Goal: Information Seeking & Learning: Learn about a topic

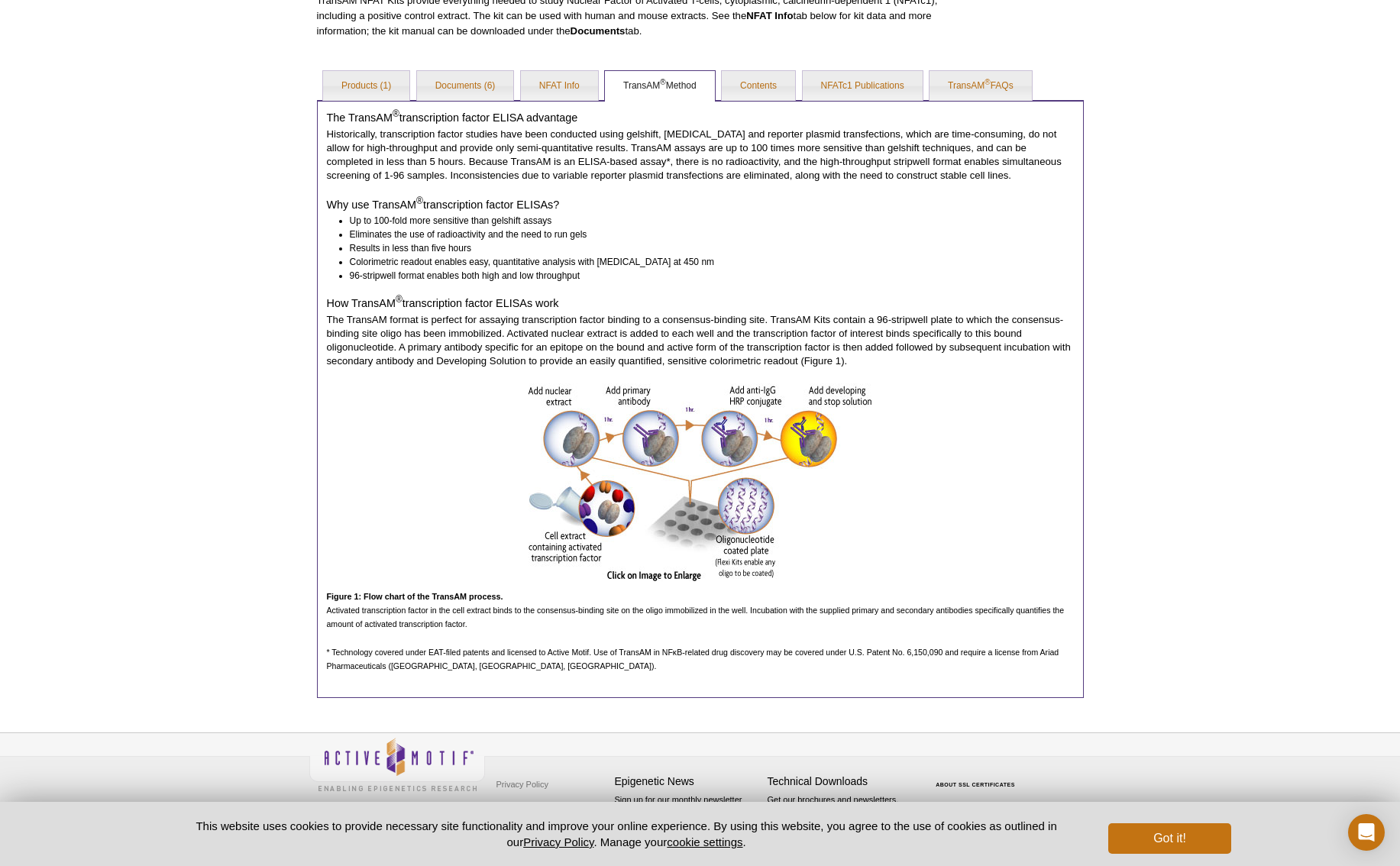
click at [533, 280] on li "96-stripwell format enables both high and low throughput" at bounding box center [705, 275] width 711 height 14
drag, startPoint x: 537, startPoint y: 276, endPoint x: 586, endPoint y: 276, distance: 49.0
click at [586, 276] on li "96-stripwell format enables both high and low throughput" at bounding box center [705, 275] width 711 height 14
click at [740, 246] on li "Results in less than five hours" at bounding box center [705, 248] width 711 height 14
drag, startPoint x: 597, startPoint y: 161, endPoint x: 815, endPoint y: 160, distance: 218.0
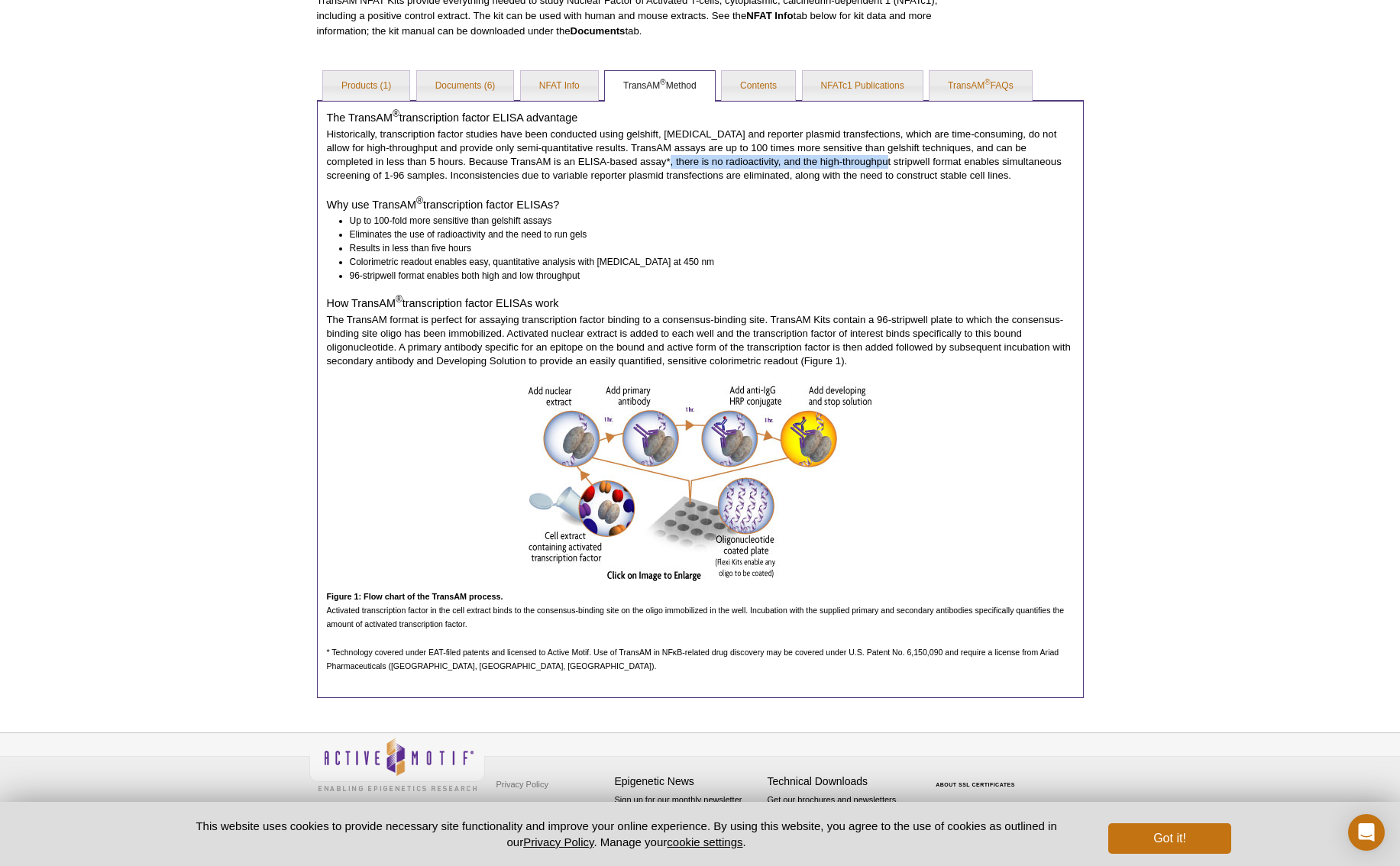
click at [815, 160] on p "Historically, transcription factor studies have been conducted using gelshift, …" at bounding box center [700, 155] width 747 height 55
click at [729, 198] on h4 "Why use TransAM ® transcription factor ELISAs?" at bounding box center [700, 205] width 747 height 14
drag, startPoint x: 704, startPoint y: 162, endPoint x: 365, endPoint y: 180, distance: 339.5
click at [365, 180] on p "Historically, transcription factor studies have been conducted using gelshift, …" at bounding box center [700, 155] width 747 height 55
copy p "and the high-throughput stripwell format enables simultaneous screening of 1-96…"
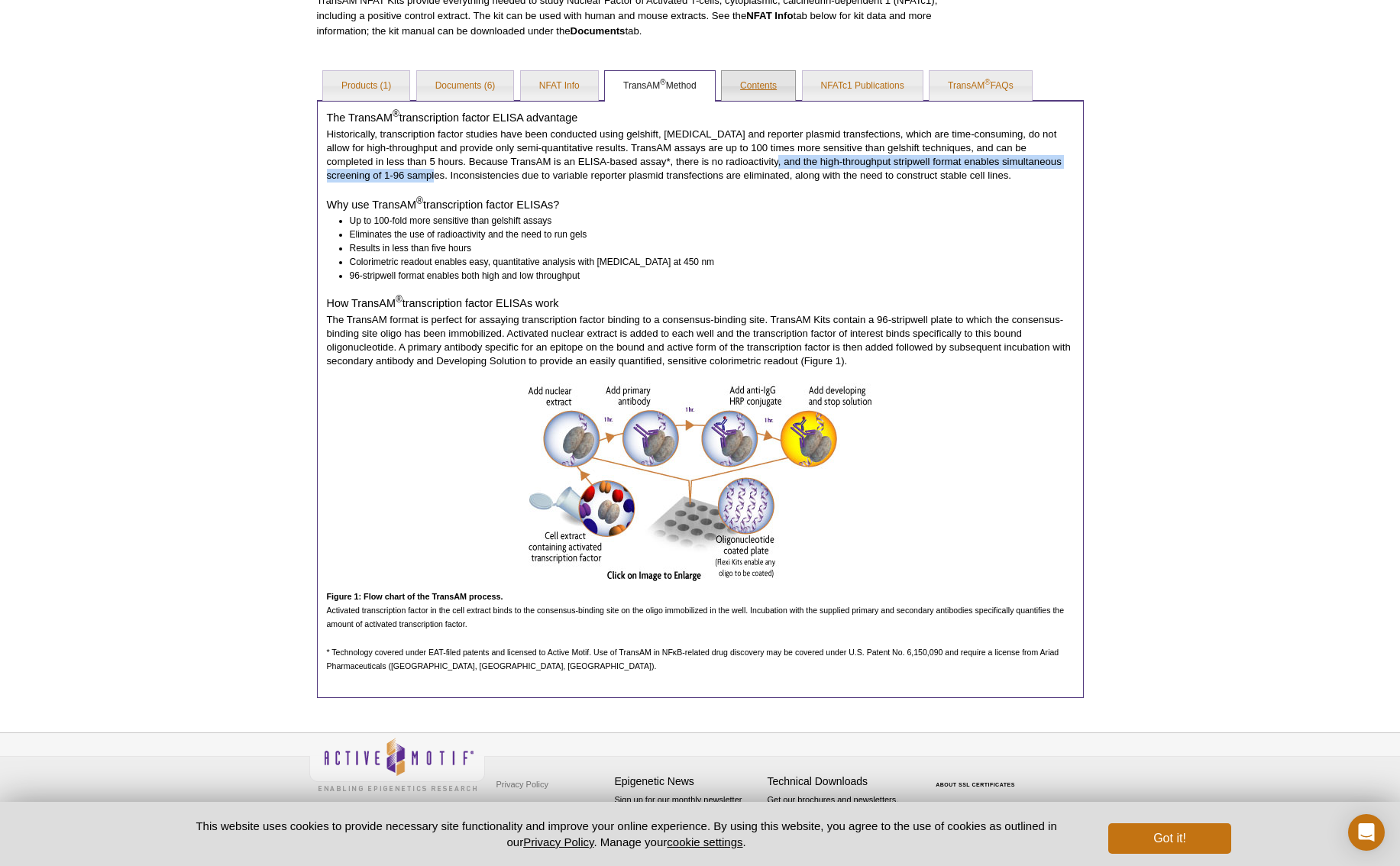
click at [764, 85] on link "Contents" at bounding box center [758, 85] width 73 height 30
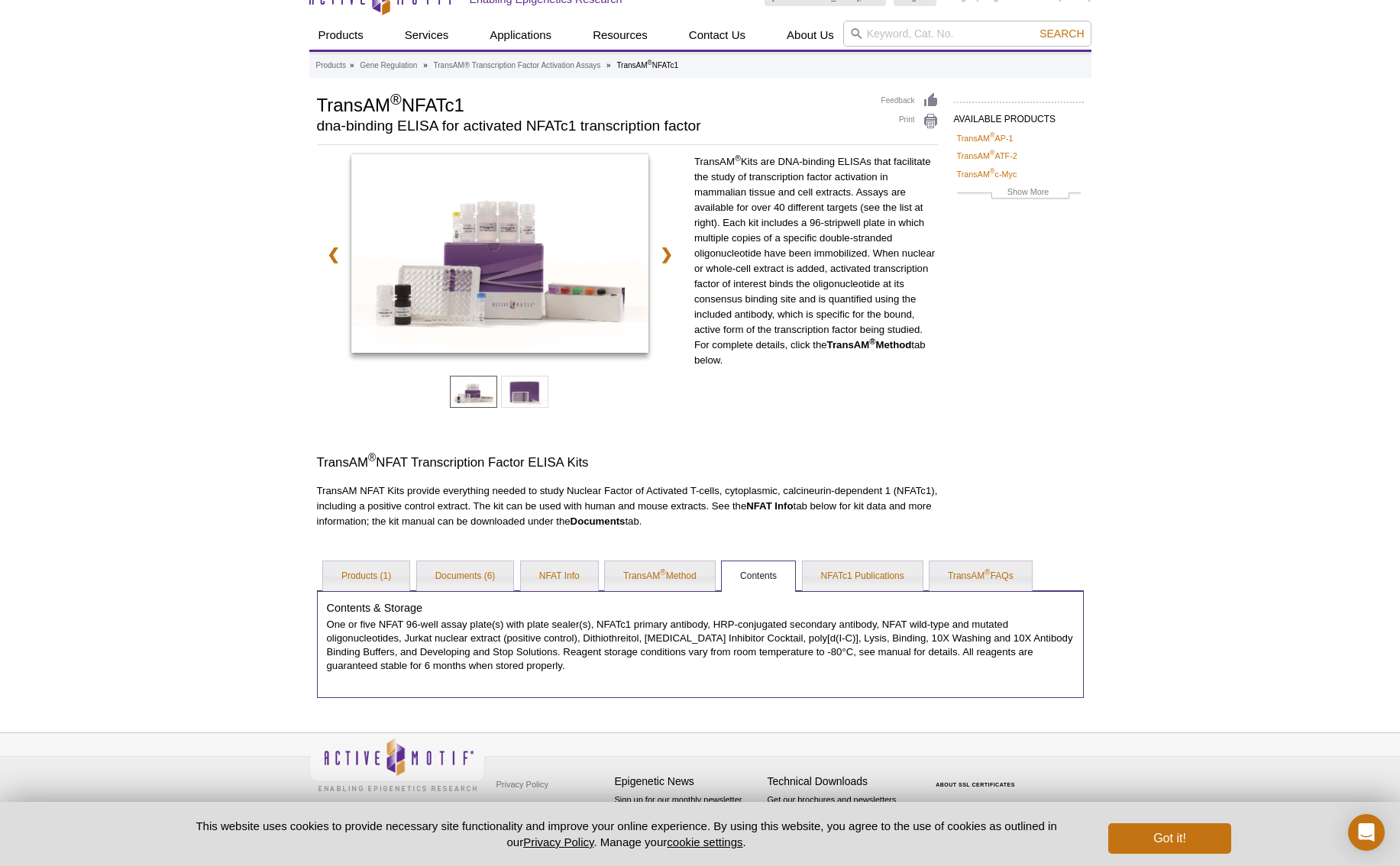
scroll to position [26, 0]
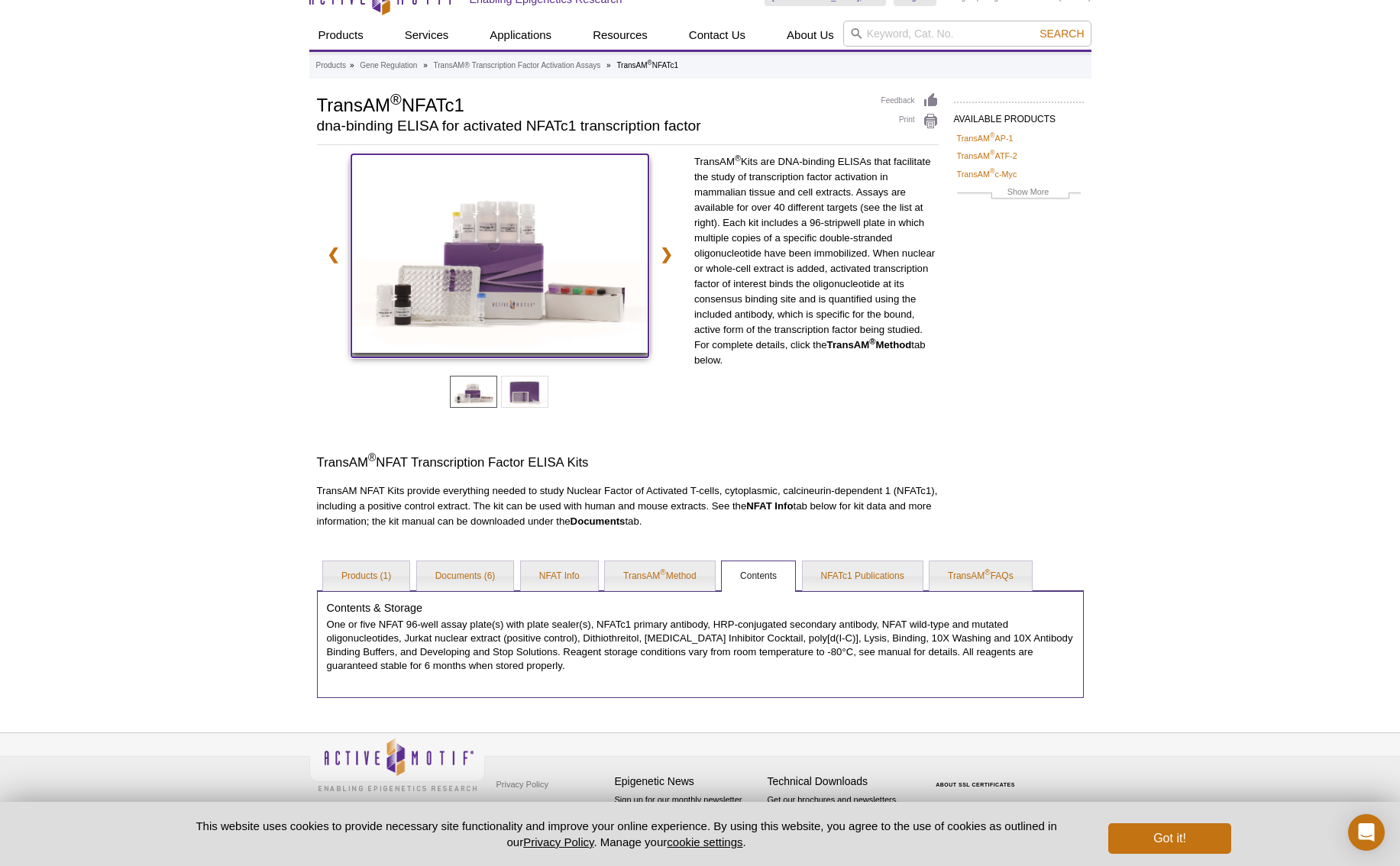
click at [516, 256] on img at bounding box center [500, 254] width 297 height 199
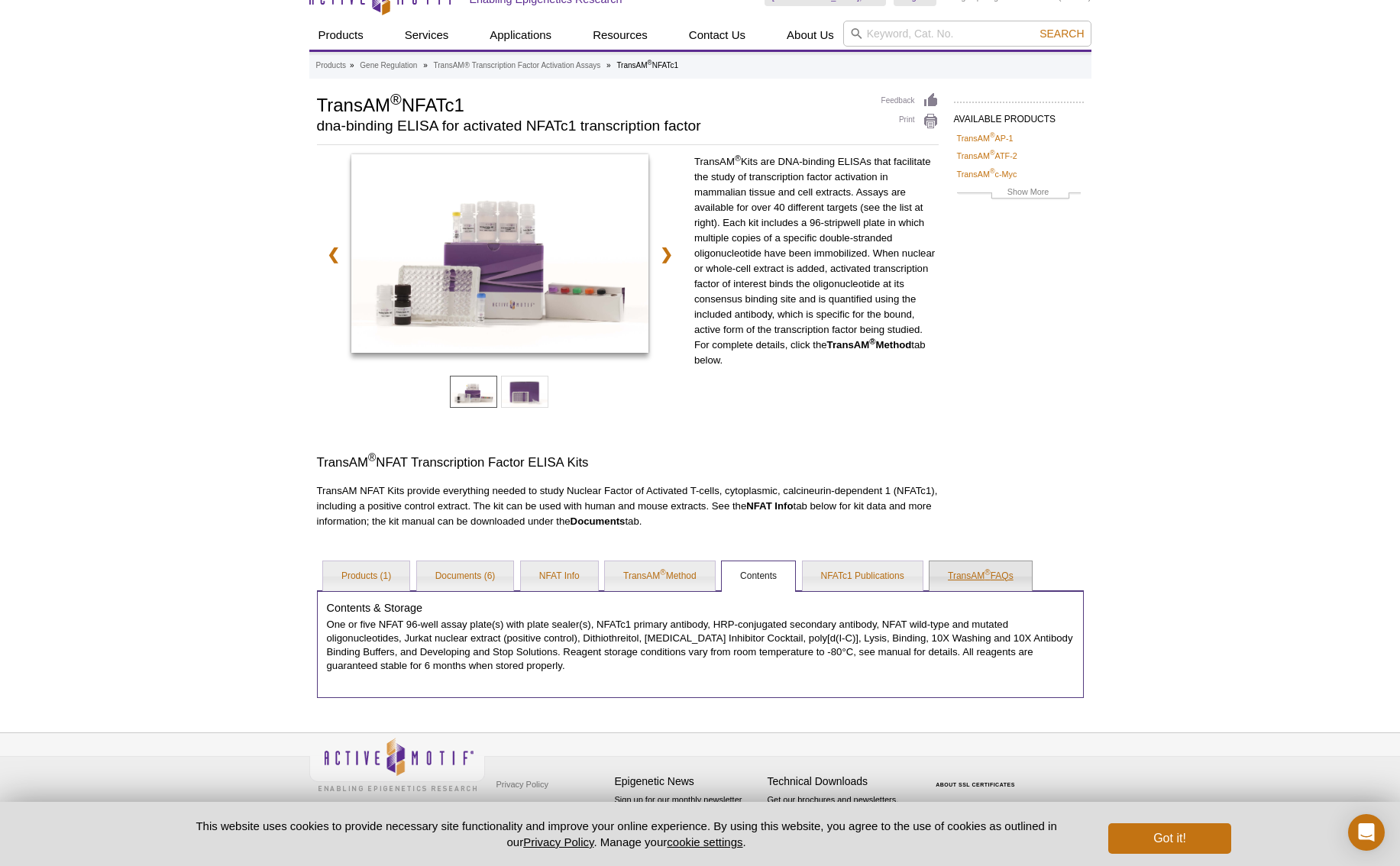
click at [966, 578] on link "TransAM ® FAQs" at bounding box center [980, 576] width 103 height 30
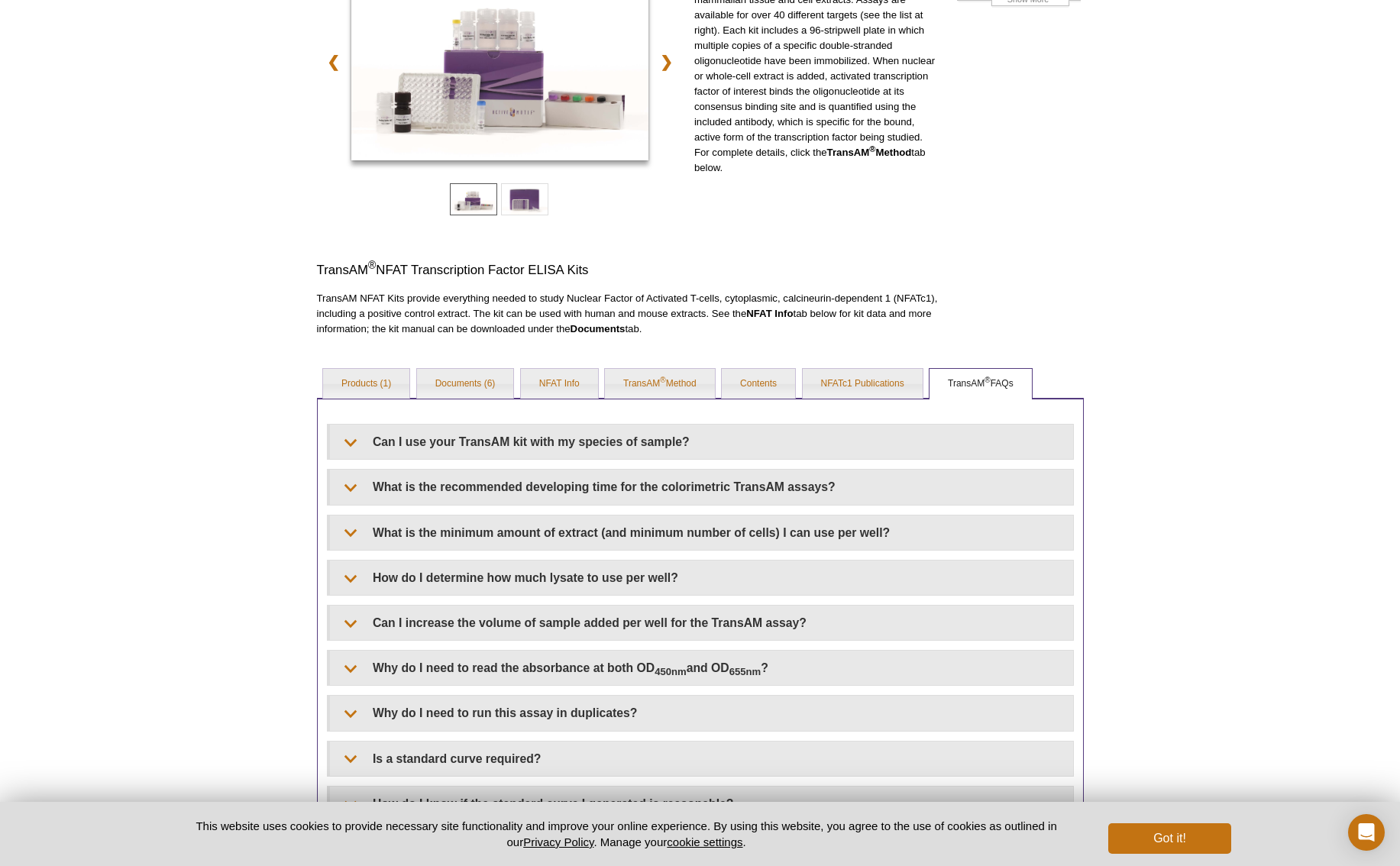
scroll to position [319, 0]
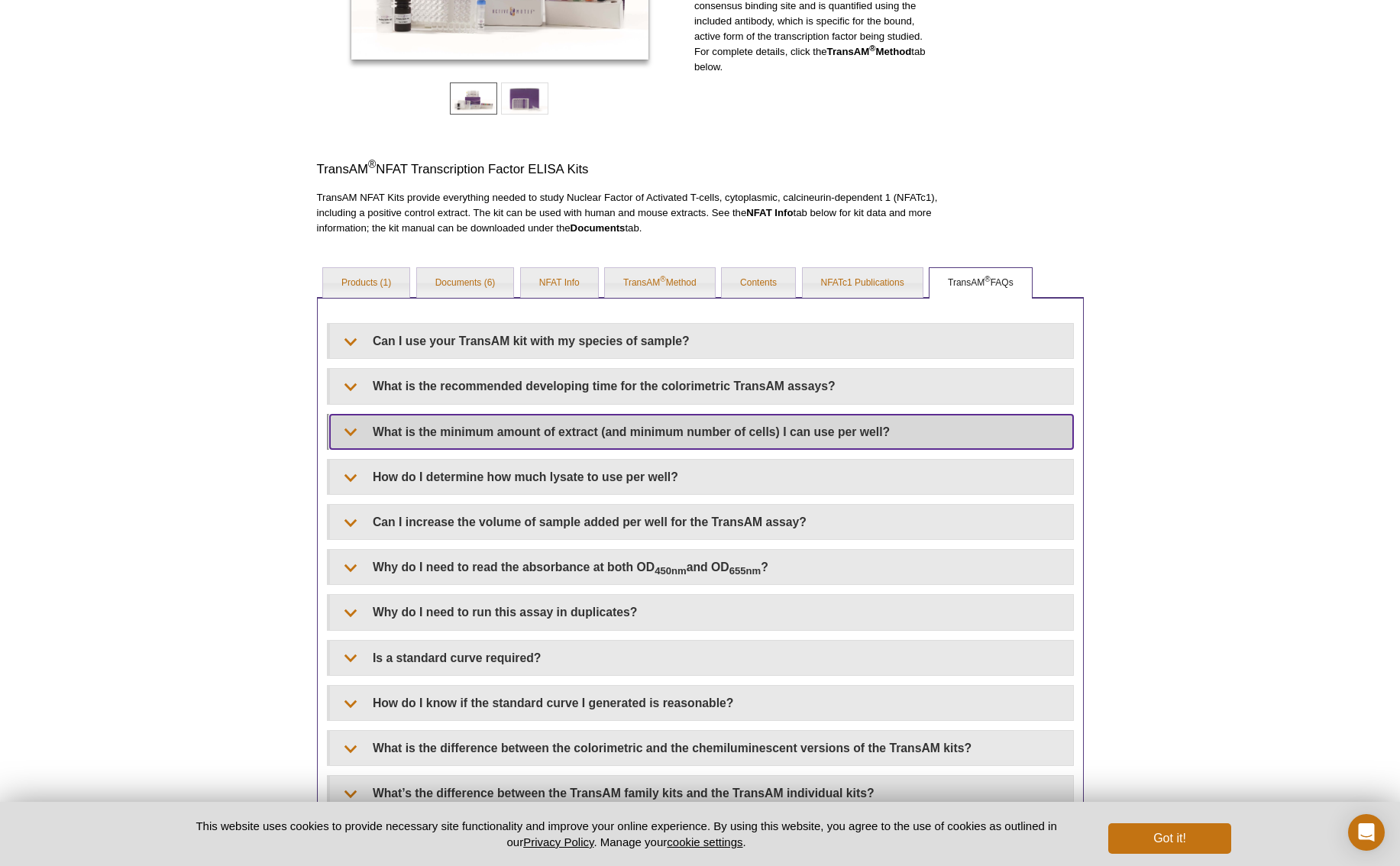
click at [436, 438] on summary "What is the minimum amount of extract (and minimum number of cells) I can use p…" at bounding box center [701, 432] width 744 height 35
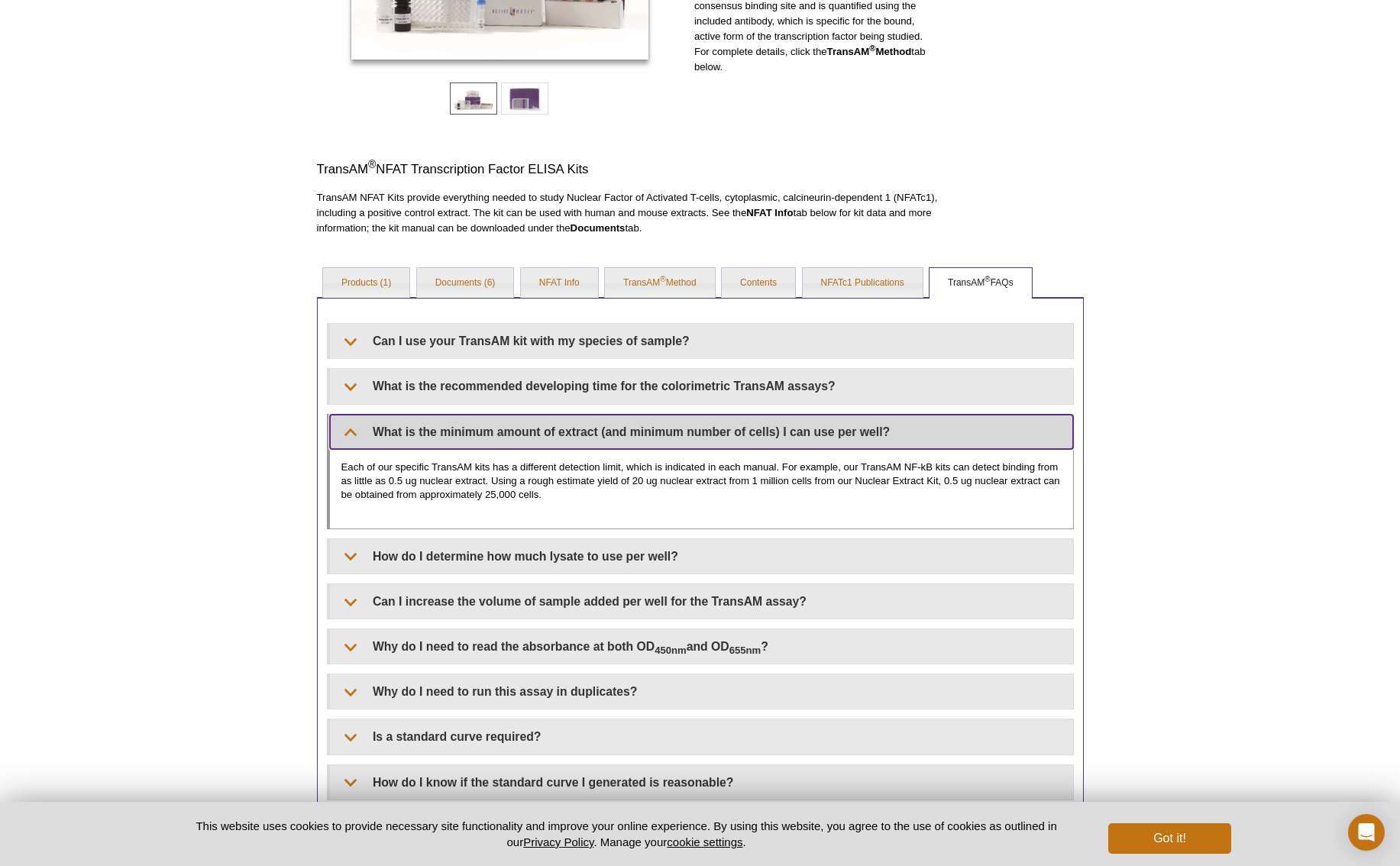
click at [498, 427] on summary "What is the minimum amount of extract (and minimum number of cells) I can use p…" at bounding box center [701, 432] width 744 height 35
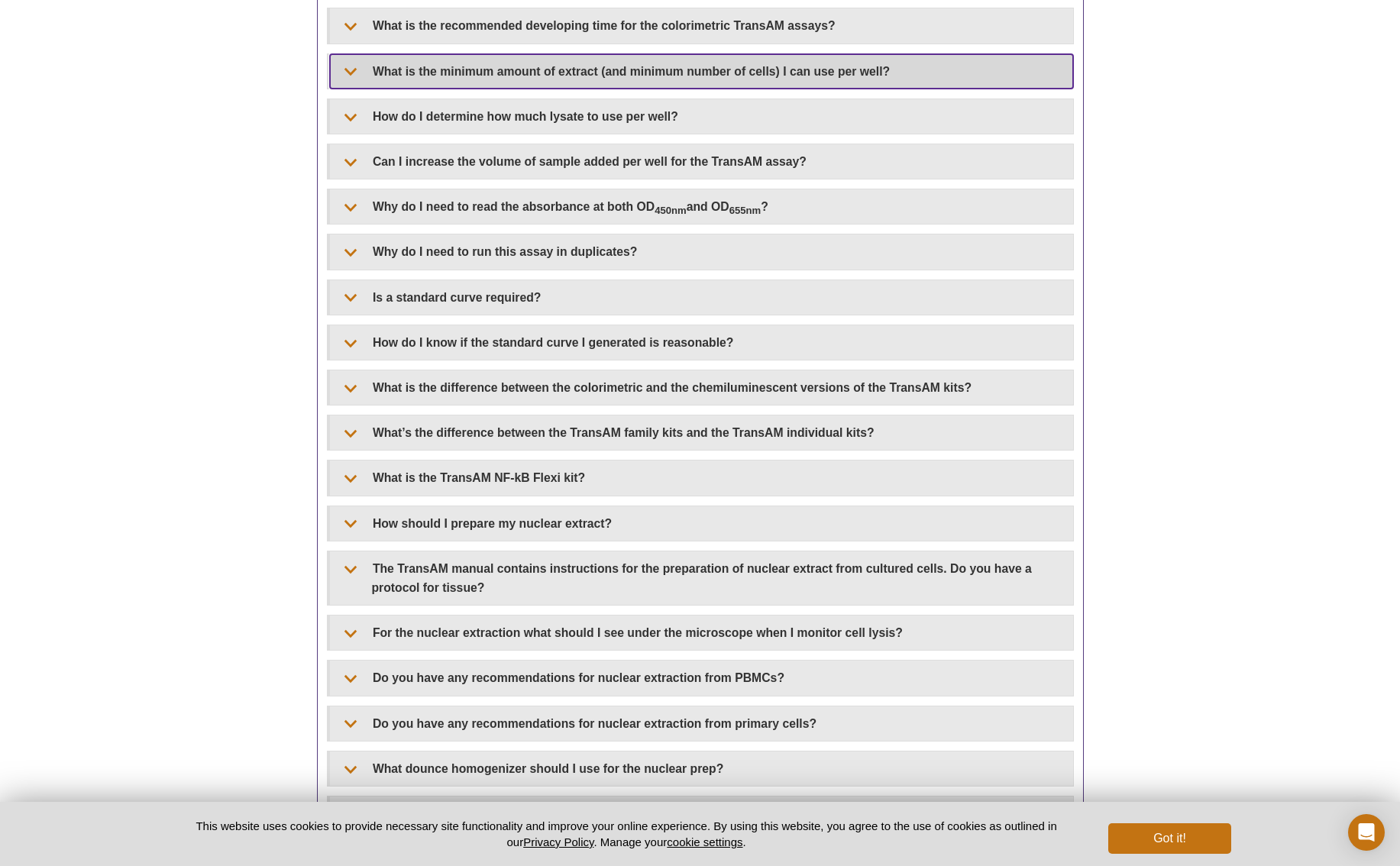
scroll to position [684, 0]
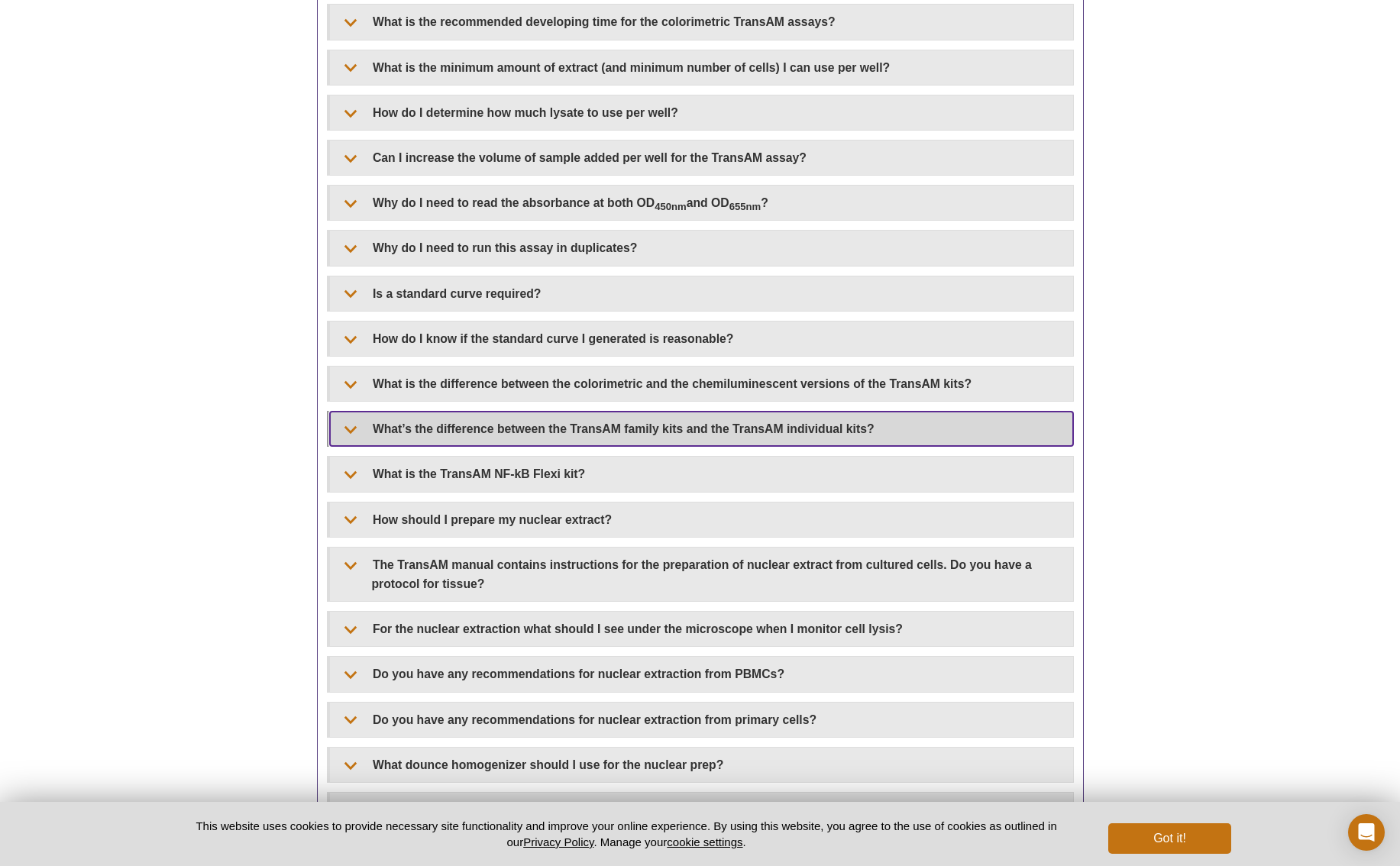
click at [744, 433] on summary "What’s the difference between the TransAM family kits and the TransAM individua…" at bounding box center [701, 429] width 744 height 35
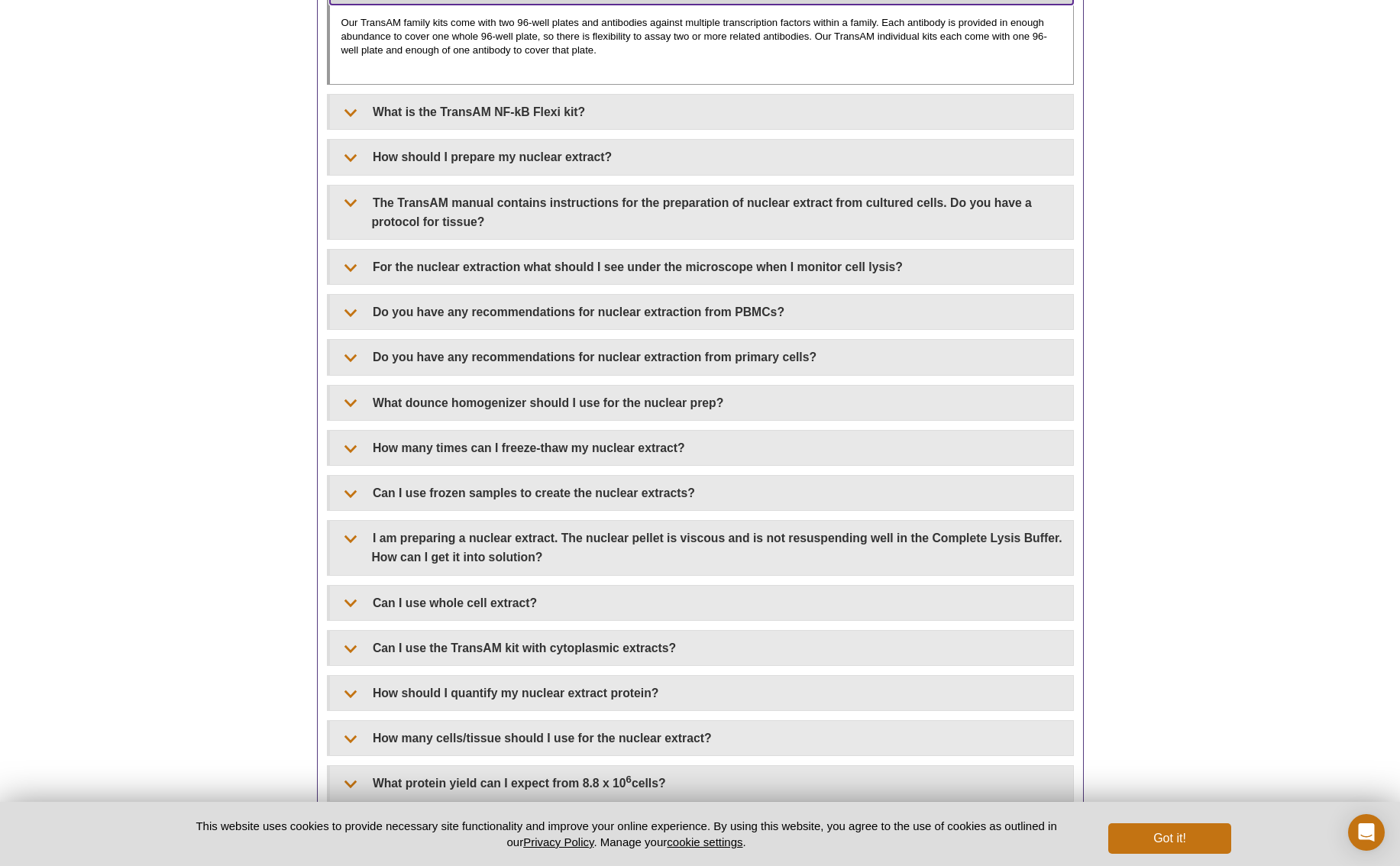
scroll to position [1126, 0]
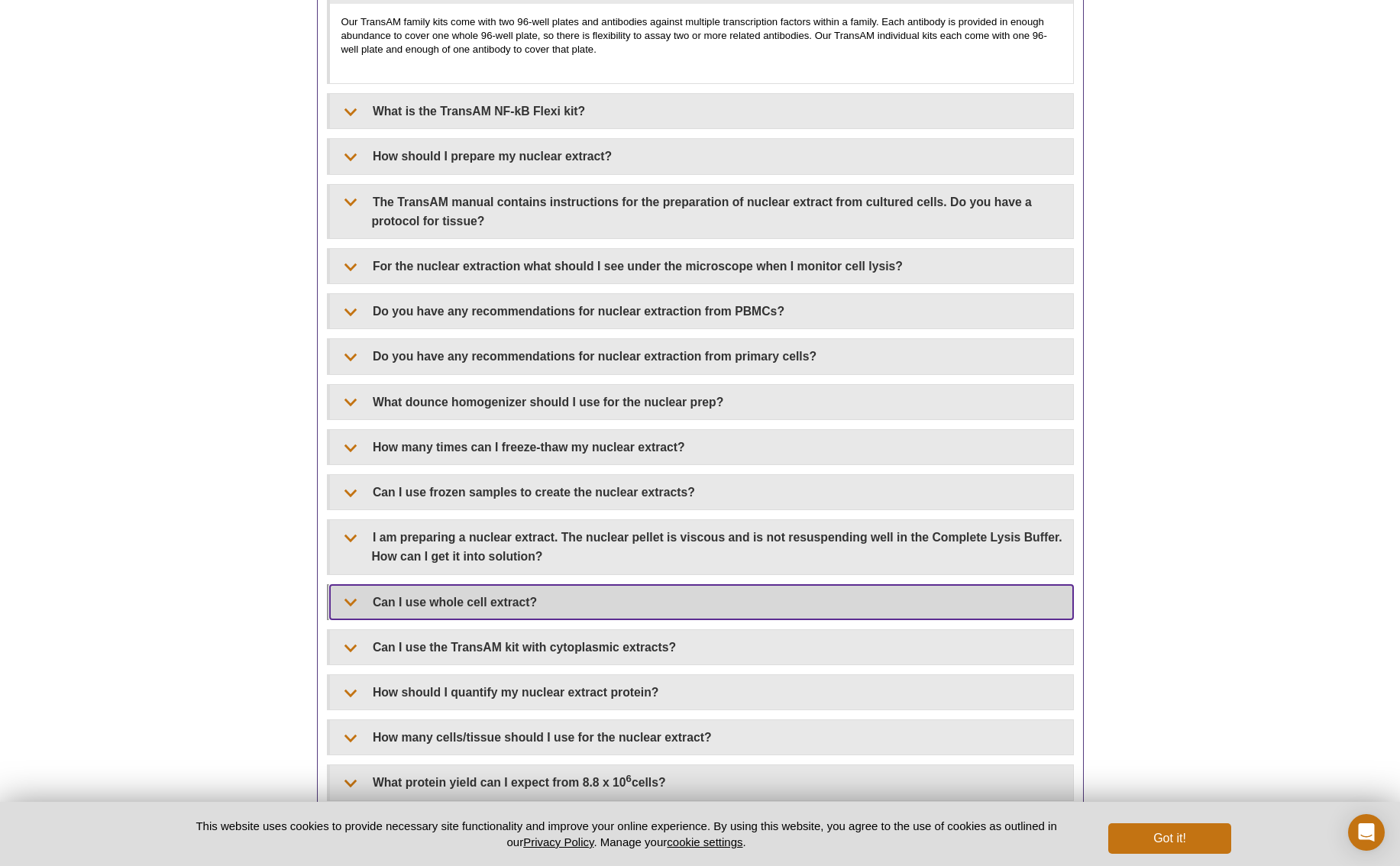
click at [459, 607] on summary "Can I use whole cell extract?" at bounding box center [701, 602] width 744 height 35
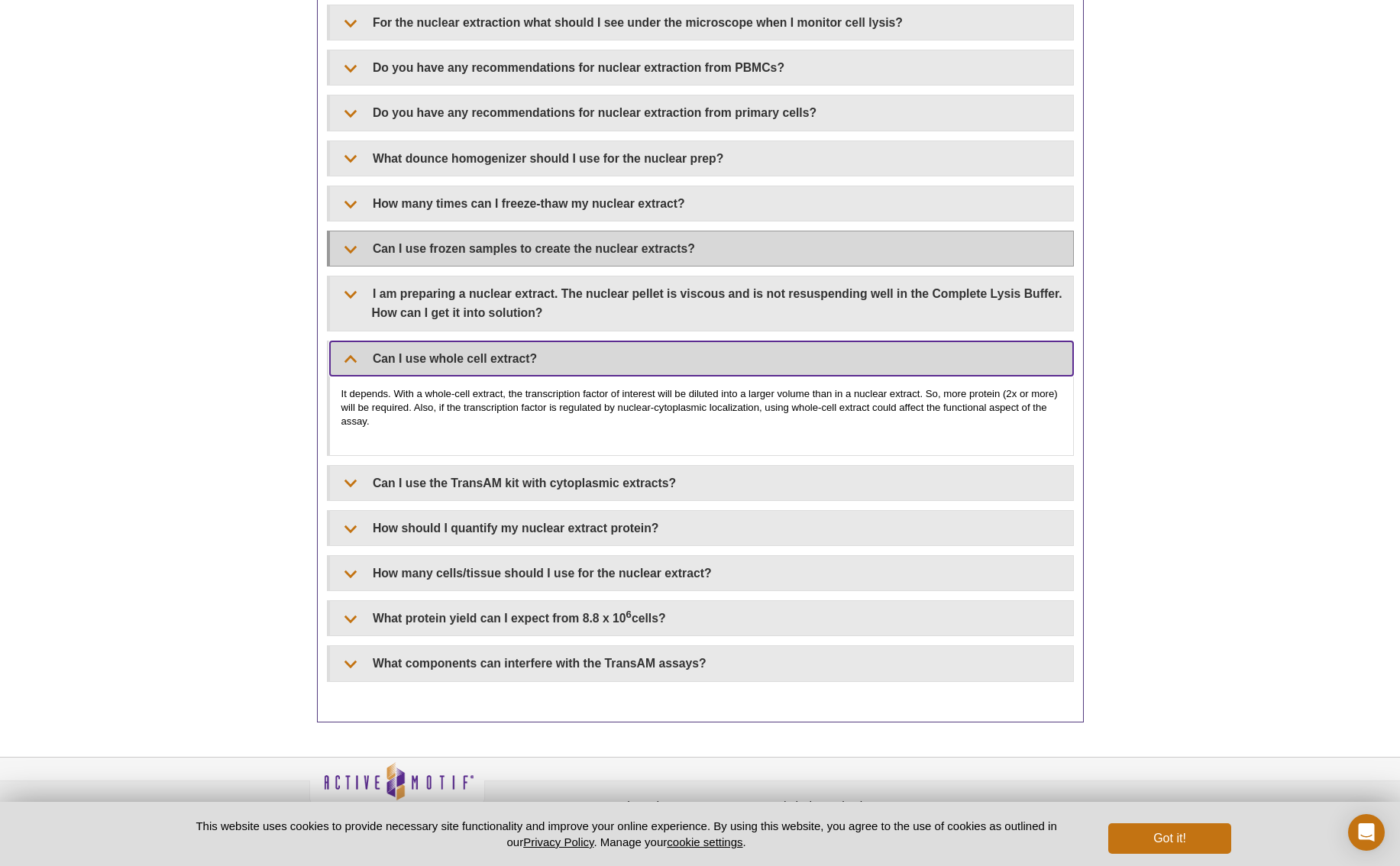
scroll to position [1393, 0]
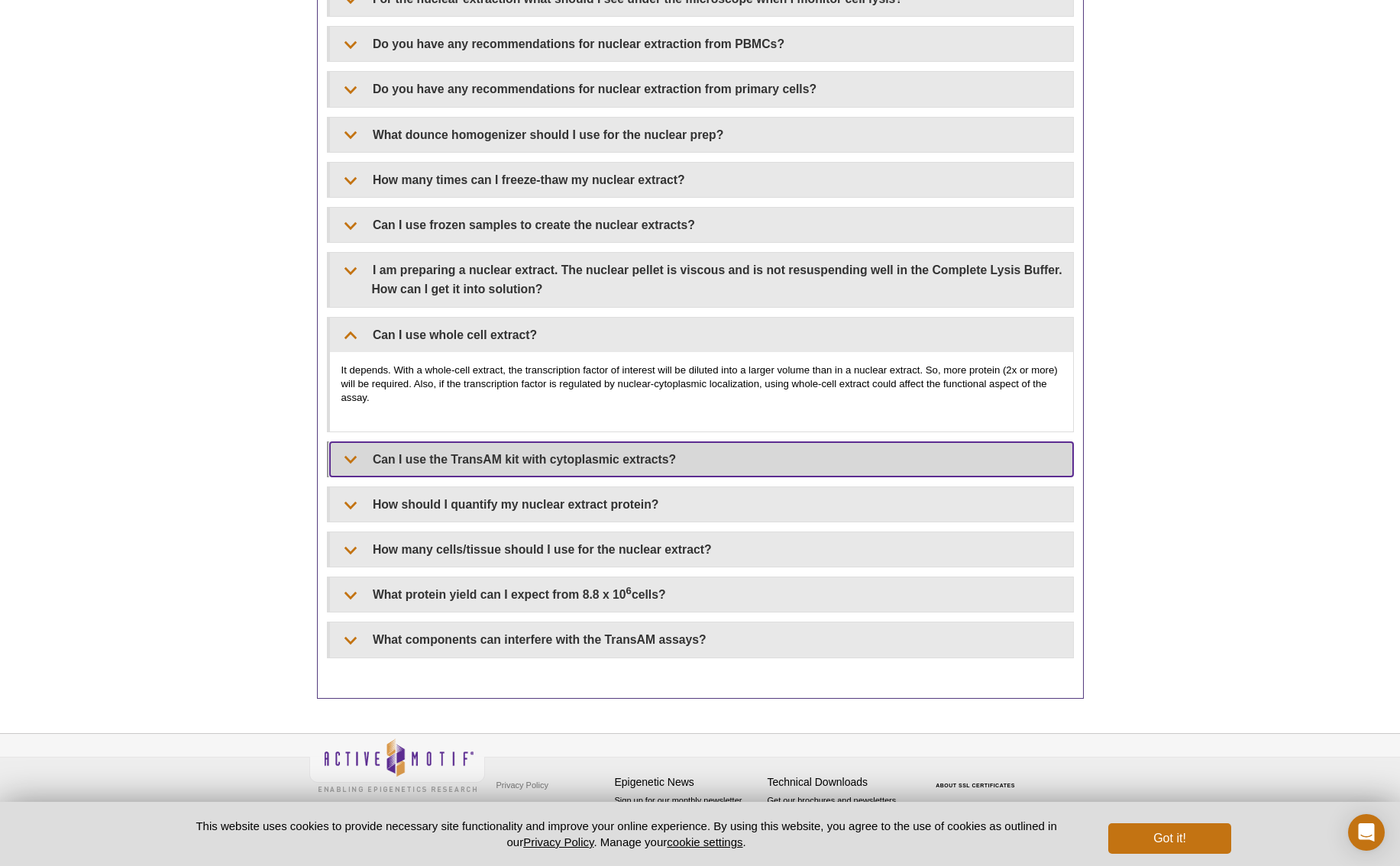
click at [572, 465] on summary "Can I use the TransAM kit with cytoplasmic extracts?" at bounding box center [701, 459] width 744 height 35
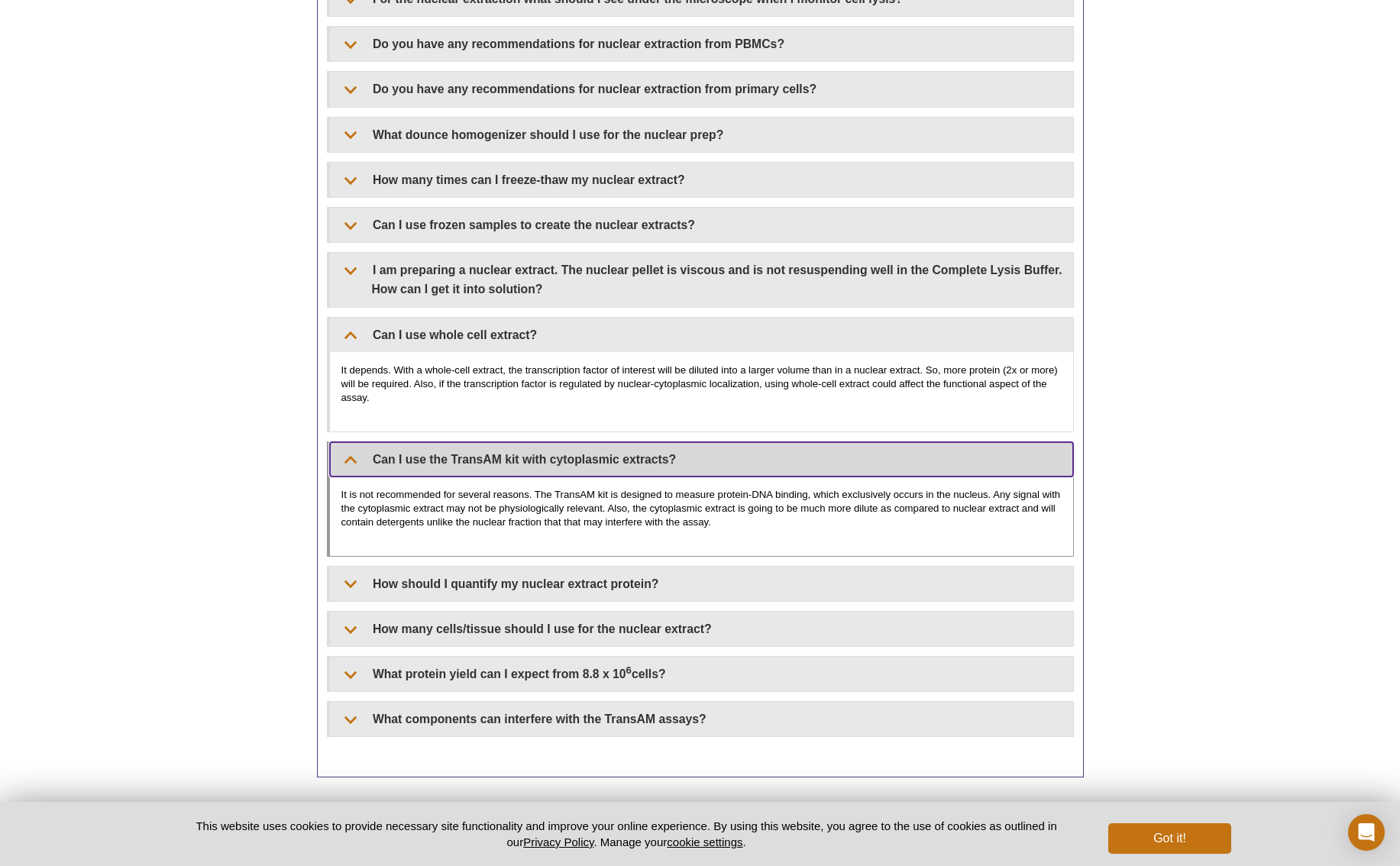
click at [591, 465] on summary "Can I use the TransAM kit with cytoplasmic extracts?" at bounding box center [701, 459] width 744 height 35
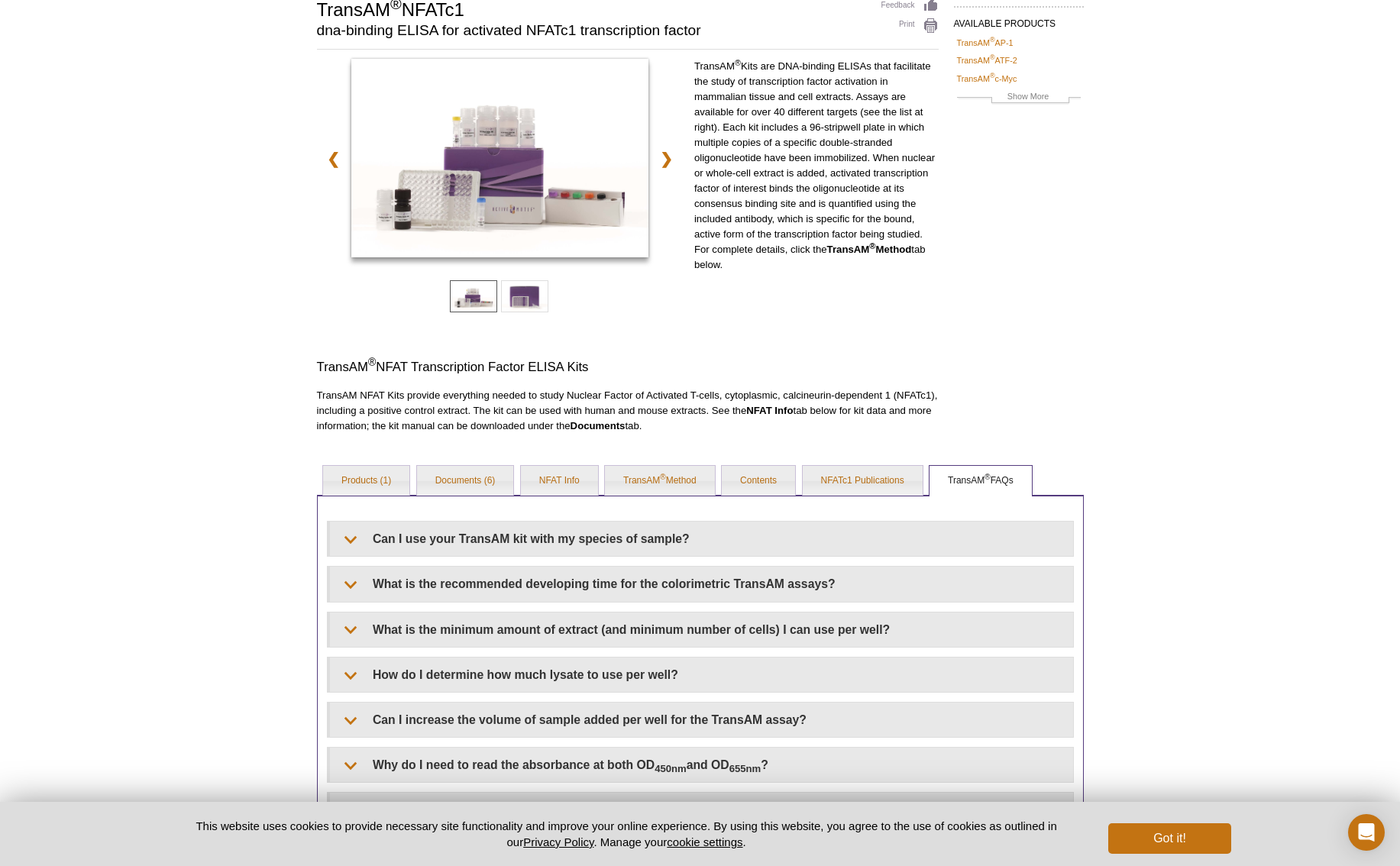
scroll to position [0, 0]
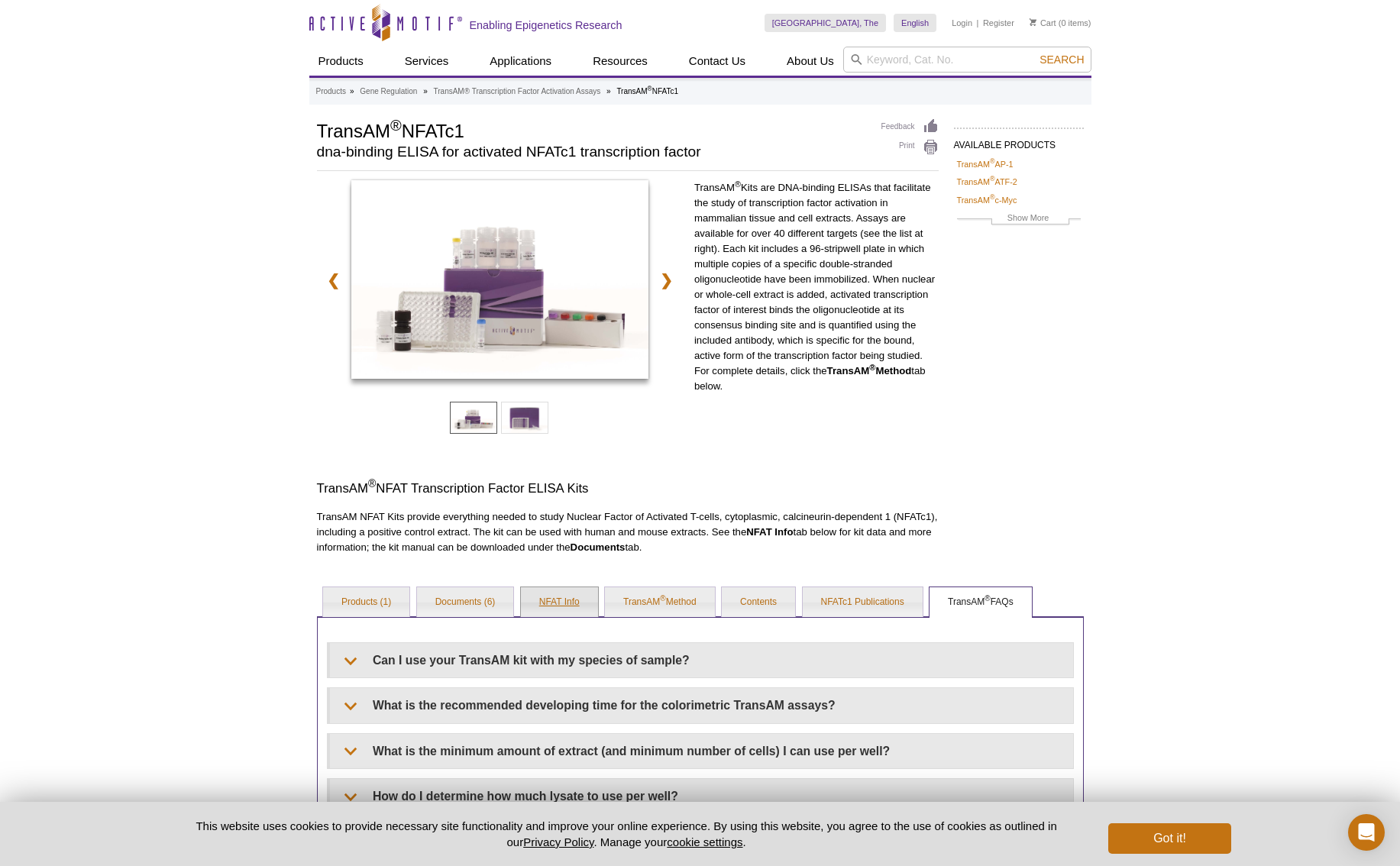
click at [566, 605] on link "NFAT Info" at bounding box center [559, 602] width 77 height 30
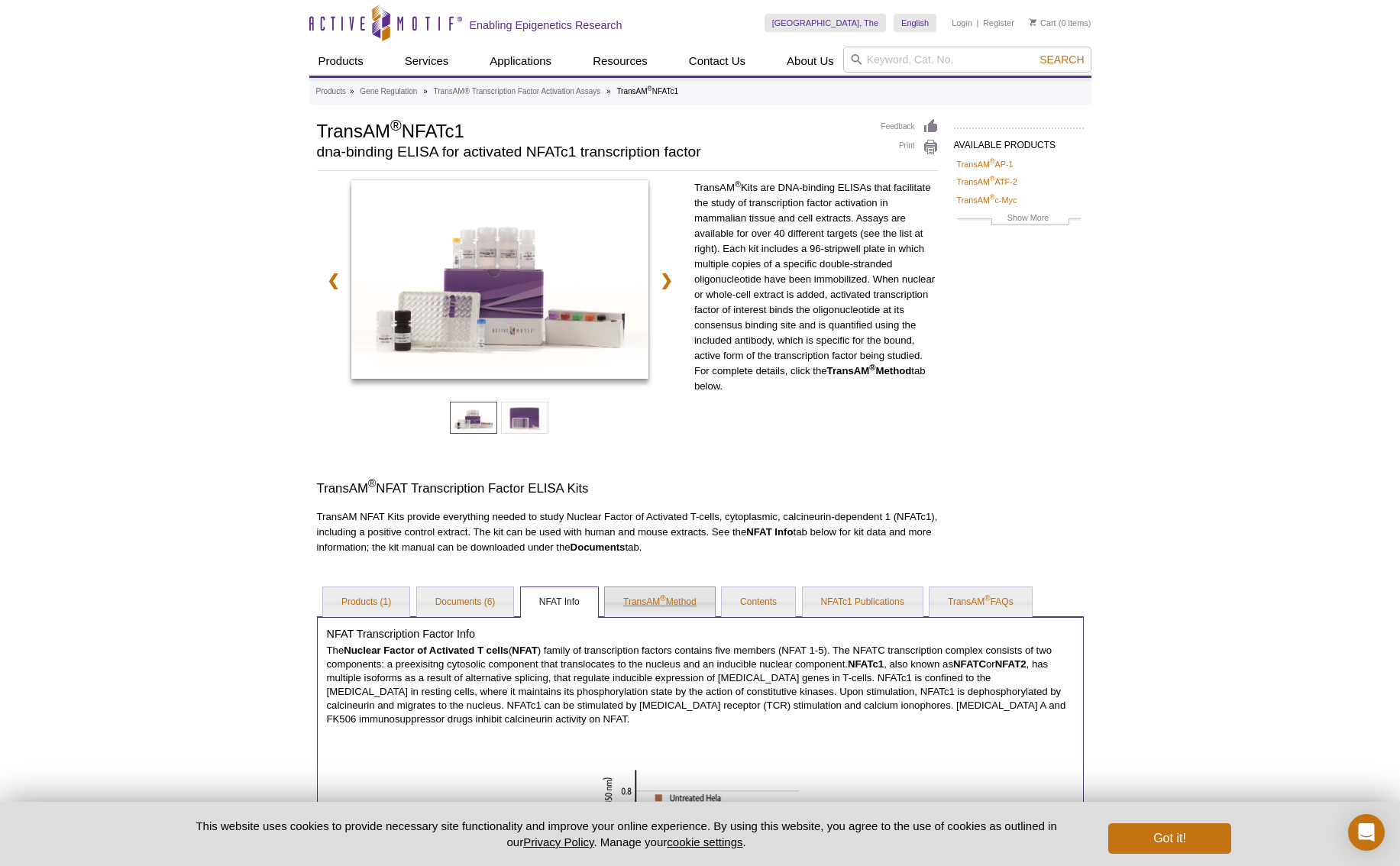
click at [658, 604] on link "TransAM ® Method" at bounding box center [659, 602] width 110 height 30
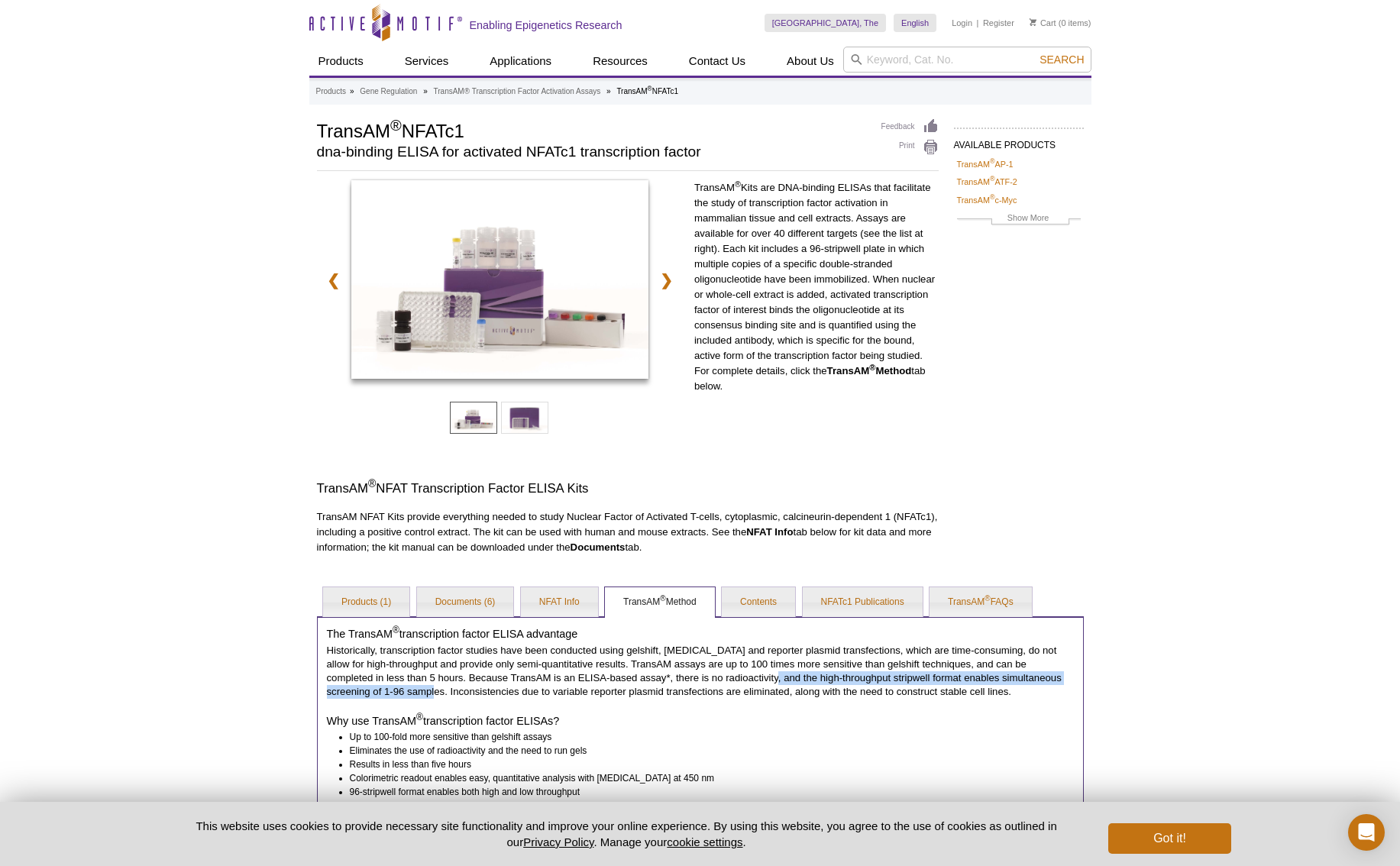
scroll to position [3, 0]
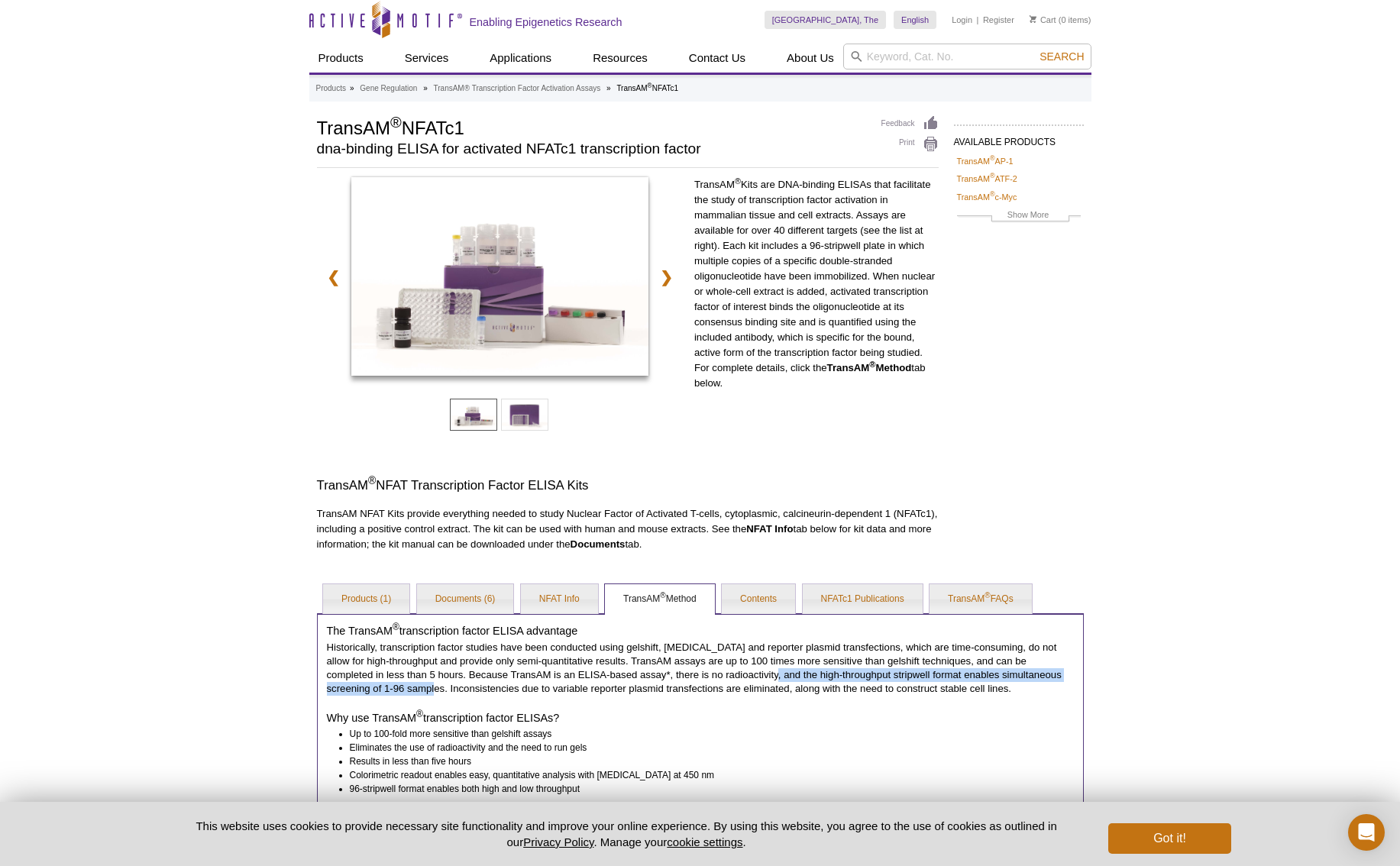
drag, startPoint x: 316, startPoint y: 127, endPoint x: 553, endPoint y: 121, distance: 237.1
click at [553, 121] on h1 "TransAM ® NFATc1" at bounding box center [592, 127] width 549 height 23
click at [662, 281] on link "❯" at bounding box center [667, 277] width 33 height 35
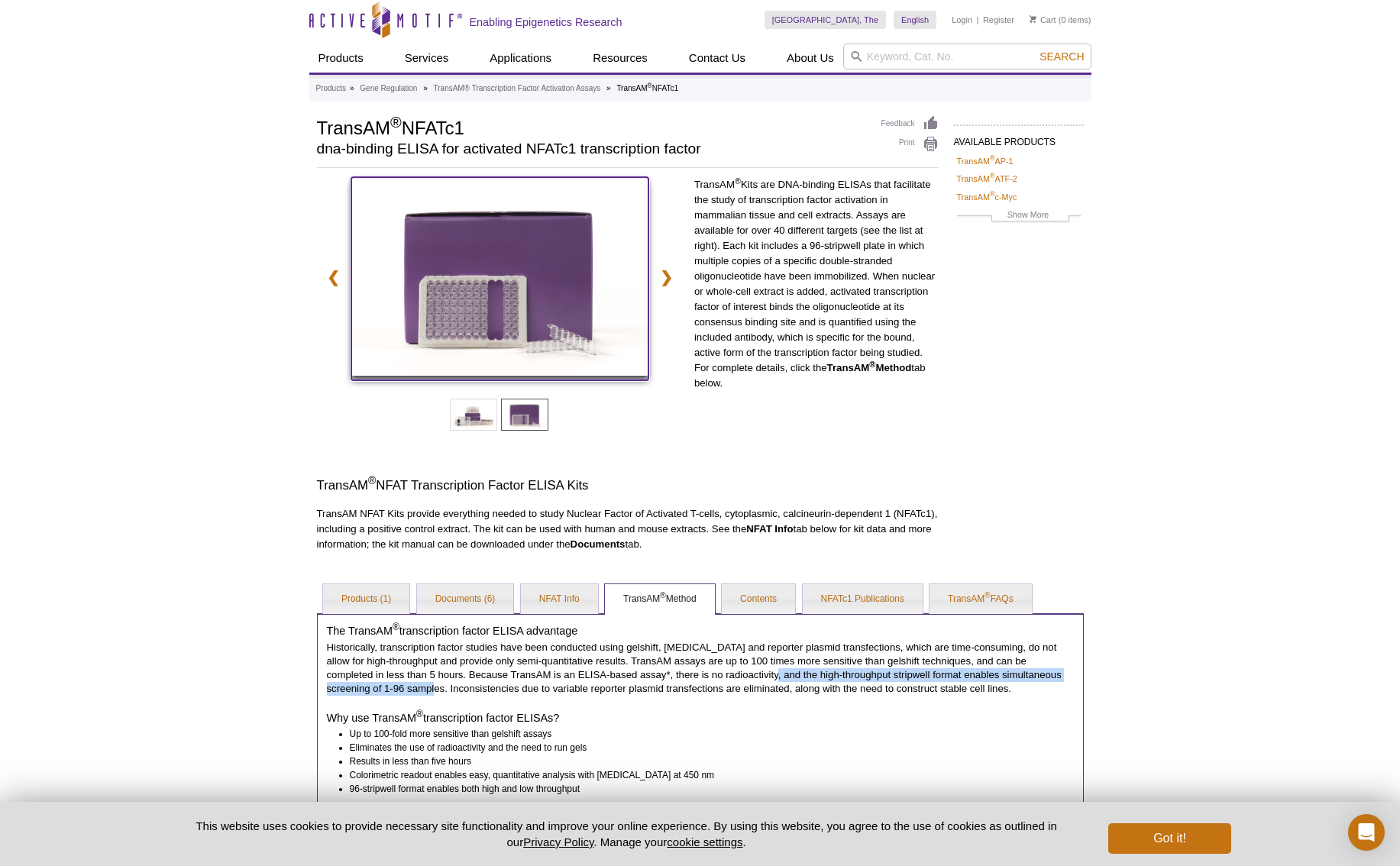
click at [472, 326] on img at bounding box center [500, 276] width 297 height 199
